Goal: Check status: Check status

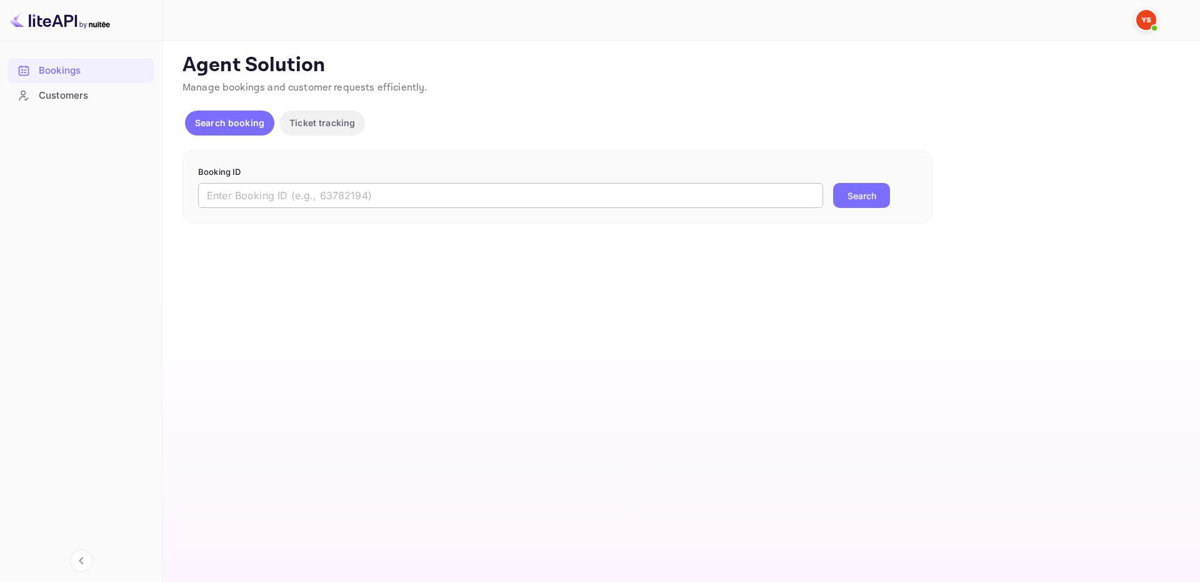
click at [672, 201] on input "text" at bounding box center [510, 195] width 625 height 25
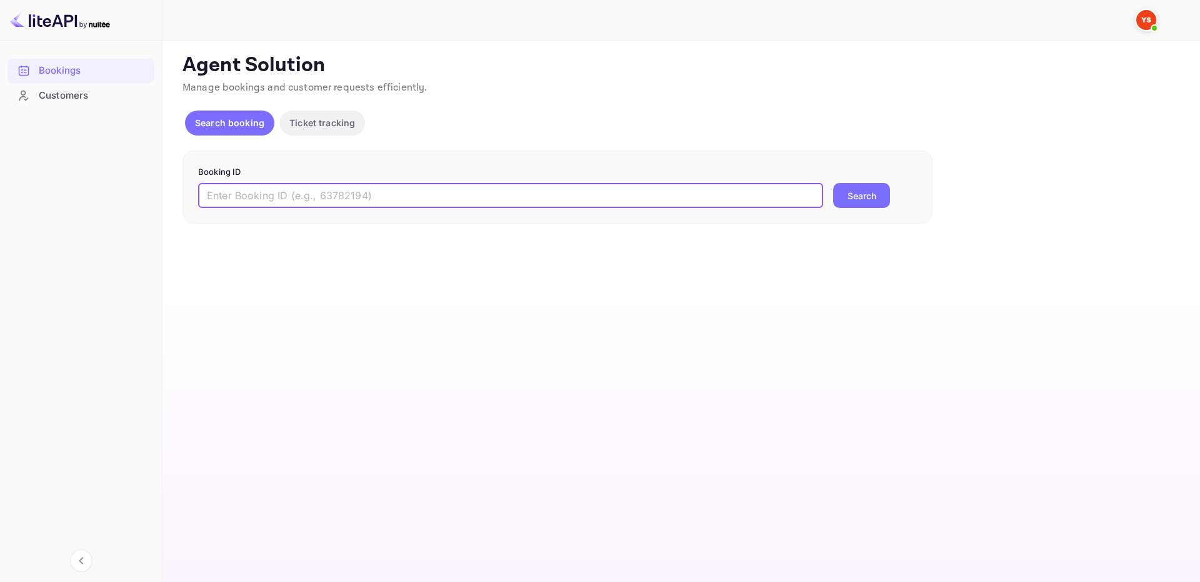
paste input "9545863"
type input "9545863"
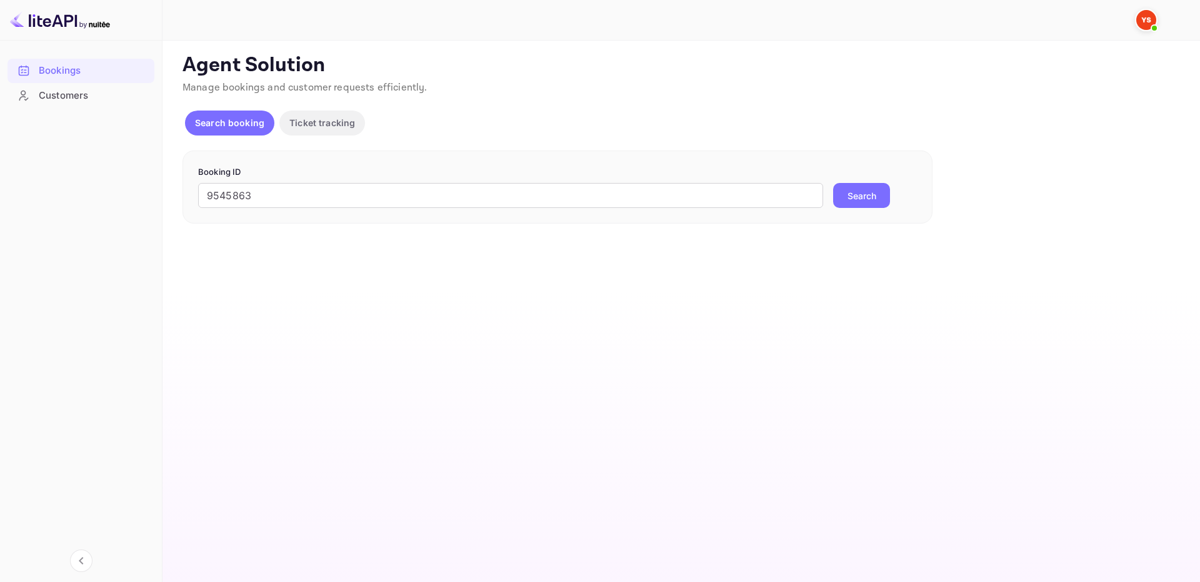
click at [848, 182] on form "Booking ID 9545863 ​ Search" at bounding box center [557, 187] width 719 height 42
click at [850, 191] on button "Search" at bounding box center [861, 195] width 57 height 25
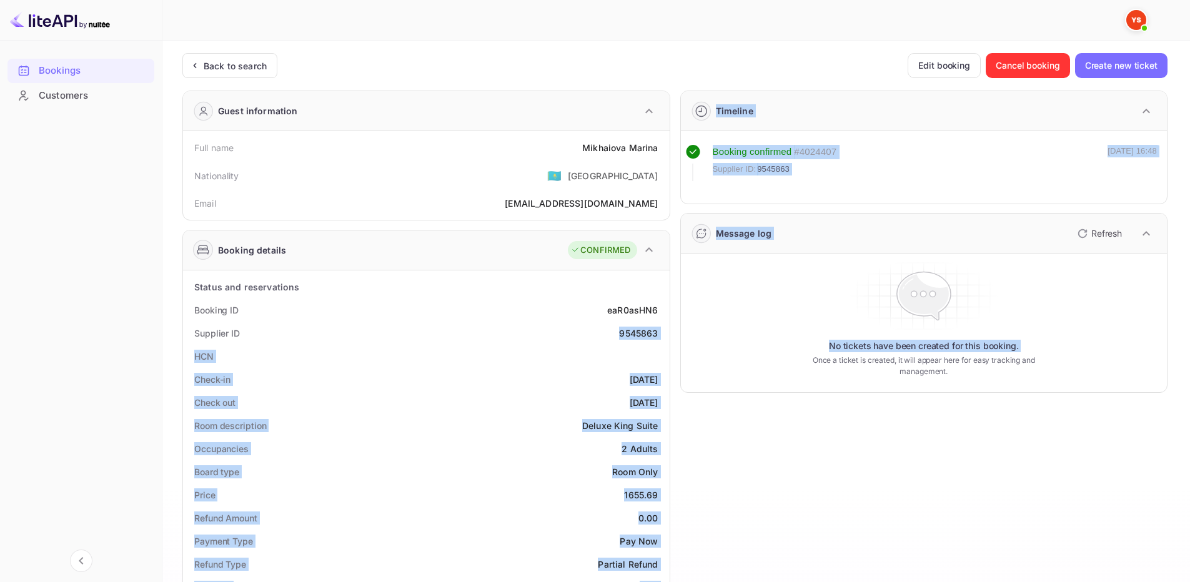
drag, startPoint x: 617, startPoint y: 332, endPoint x: 578, endPoint y: 269, distance: 74.9
click at [670, 337] on div "Guest information Full name Mikhaiova Marina Nationality 🇰🇿 Kazakhstan Email ma…" at bounding box center [669, 536] width 995 height 911
click at [662, 327] on div "Supplier ID 9545863" at bounding box center [426, 333] width 477 height 23
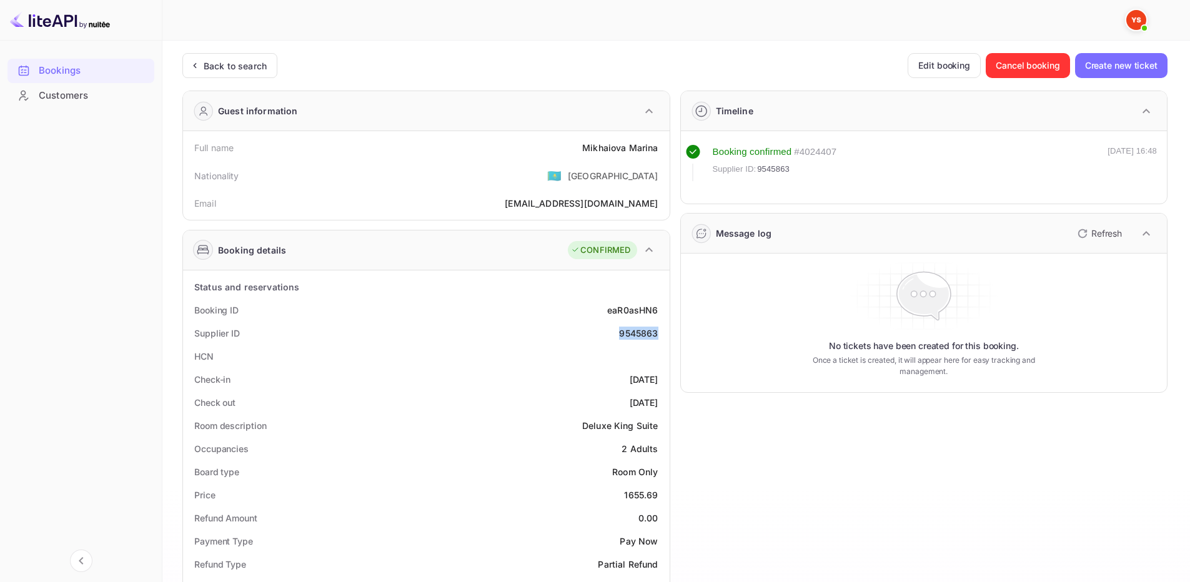
drag, startPoint x: 616, startPoint y: 331, endPoint x: 660, endPoint y: 334, distance: 43.9
click at [660, 334] on div "Supplier ID 9545863" at bounding box center [426, 333] width 477 height 23
copy div "9545863"
drag, startPoint x: 616, startPoint y: 152, endPoint x: 661, endPoint y: 149, distance: 45.1
click at [661, 149] on div "Full name Mikhaiova Marina" at bounding box center [426, 147] width 477 height 23
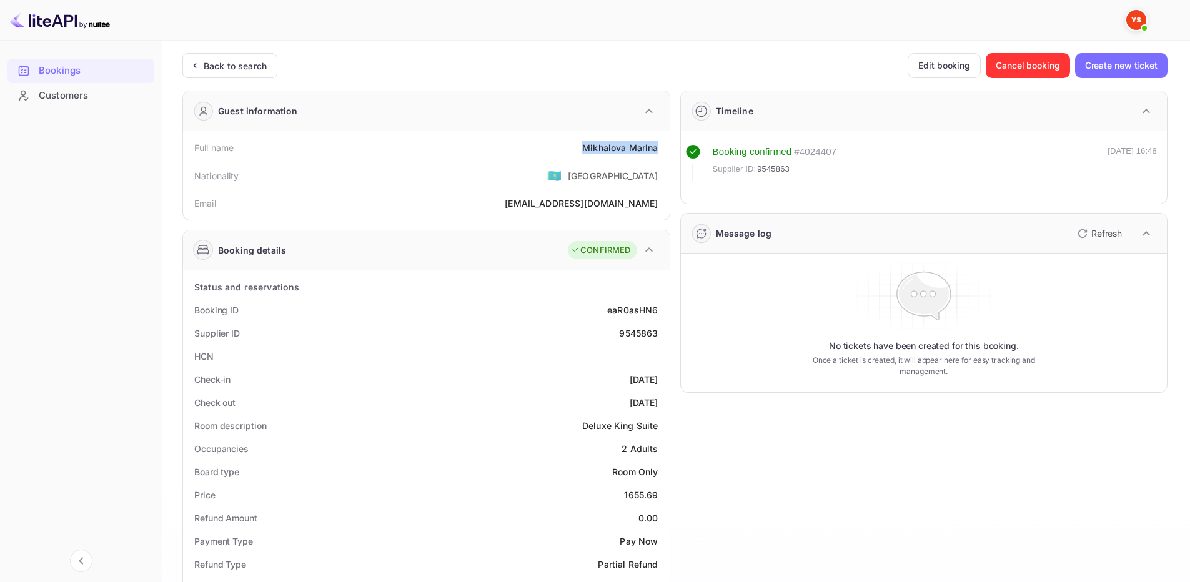
copy div "Mikhaiova Marina"
drag, startPoint x: 622, startPoint y: 496, endPoint x: 664, endPoint y: 497, distance: 41.9
click at [664, 497] on div "Price 1655.69" at bounding box center [426, 495] width 477 height 23
copy div "1655.69"
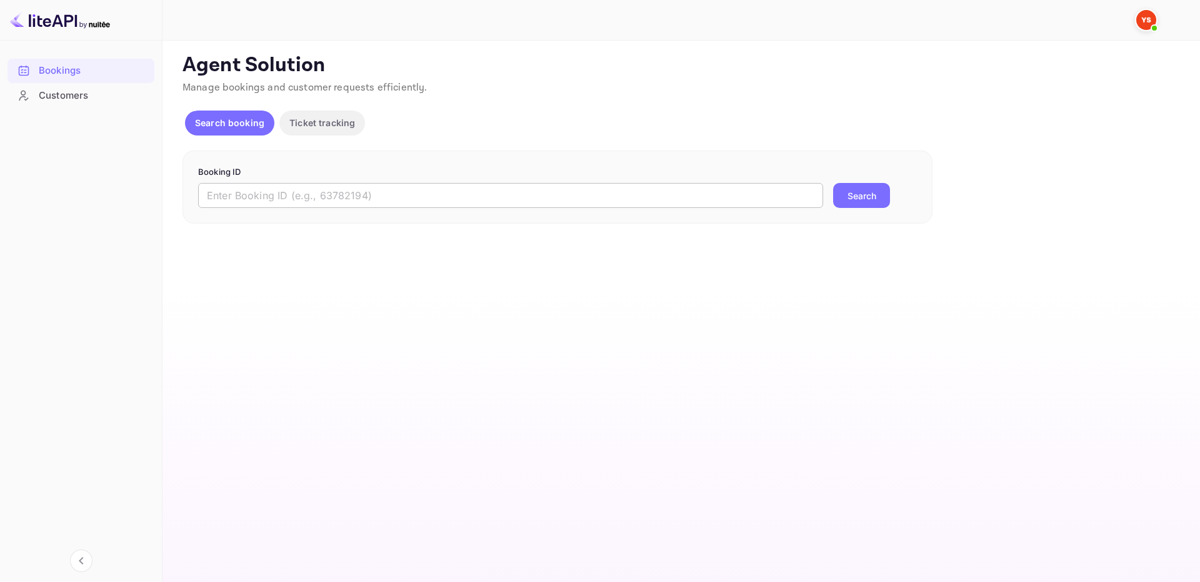
click at [764, 199] on input "text" at bounding box center [510, 195] width 625 height 25
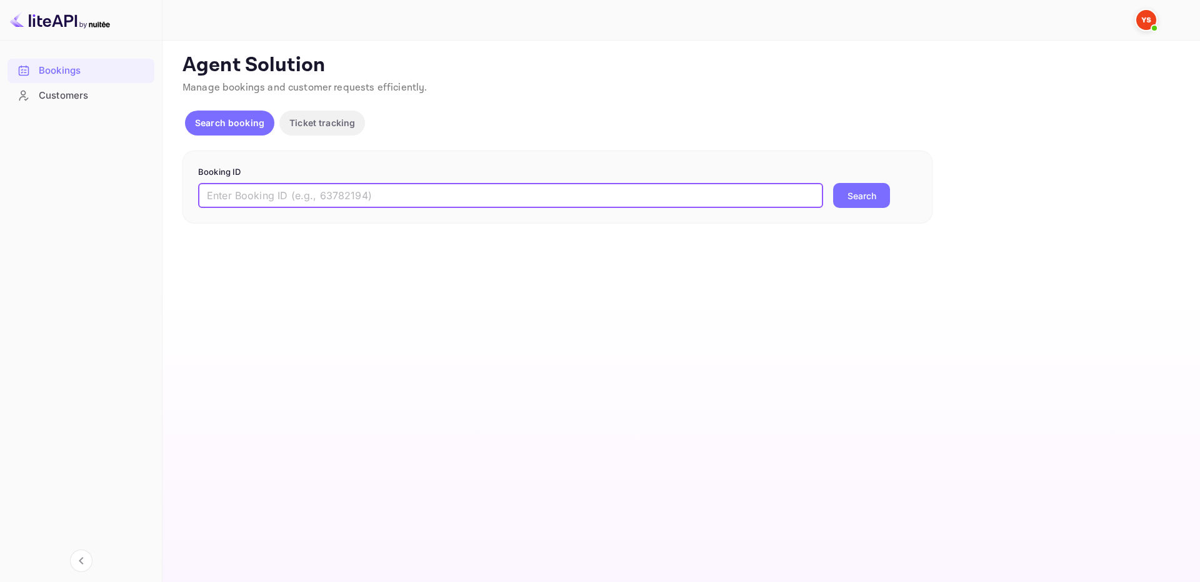
paste input "9545493"
type input "9545493"
click at [851, 195] on button "Search" at bounding box center [861, 195] width 57 height 25
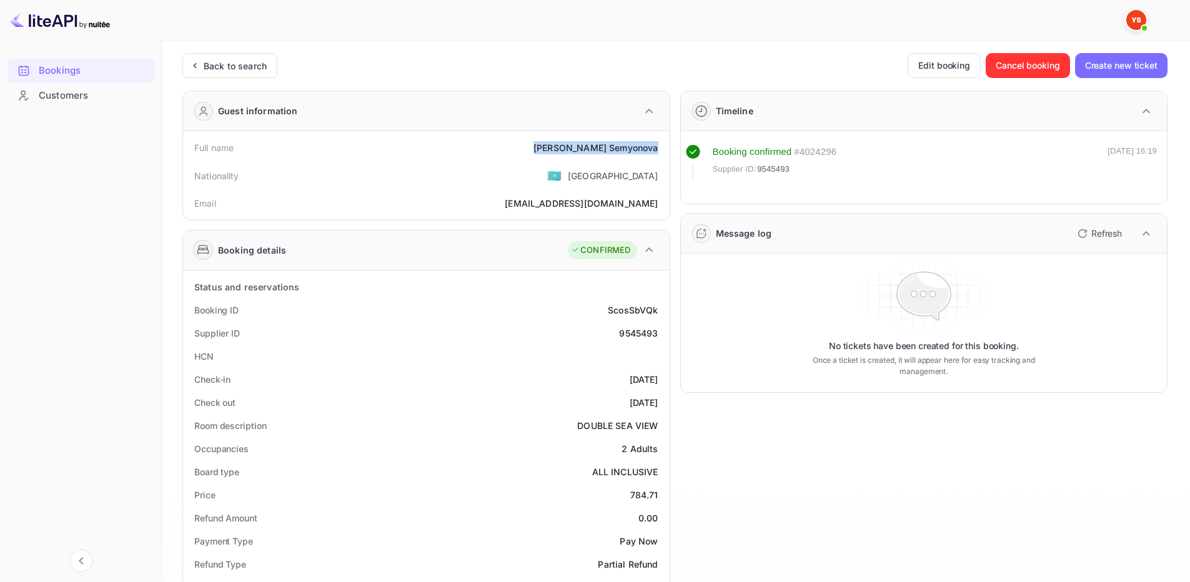
drag, startPoint x: 564, startPoint y: 144, endPoint x: 659, endPoint y: 145, distance: 94.4
click at [659, 145] on div "Full name [PERSON_NAME]" at bounding box center [426, 147] width 477 height 23
copy div "[PERSON_NAME]"
drag, startPoint x: 637, startPoint y: 500, endPoint x: 659, endPoint y: 497, distance: 21.5
click at [659, 497] on div "Price 784.71" at bounding box center [426, 495] width 477 height 23
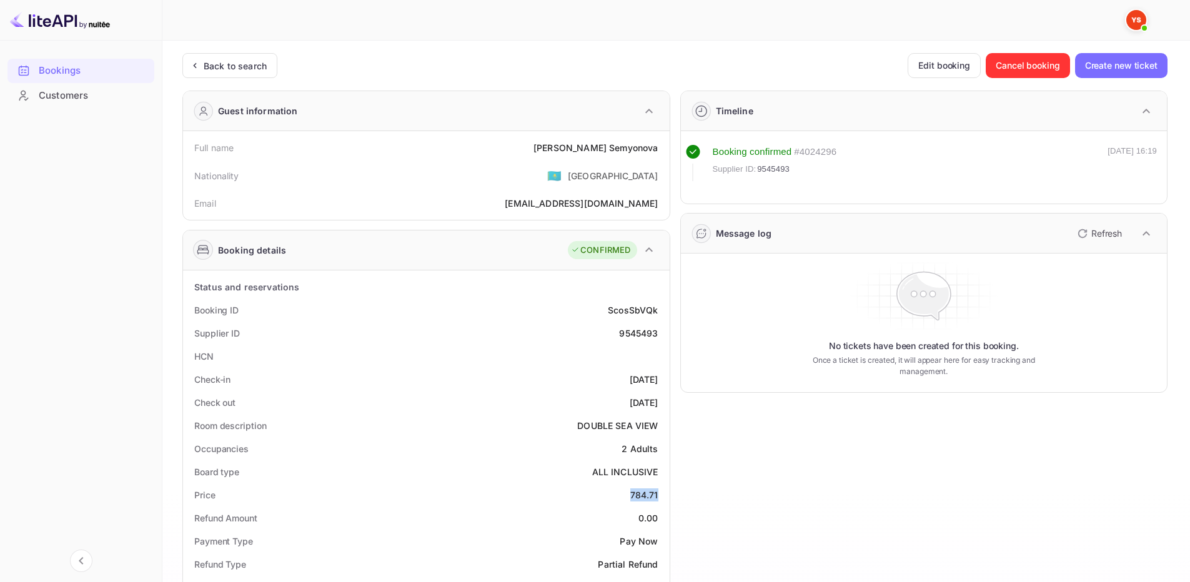
copy div "784.71"
